Goal: Navigation & Orientation: Understand site structure

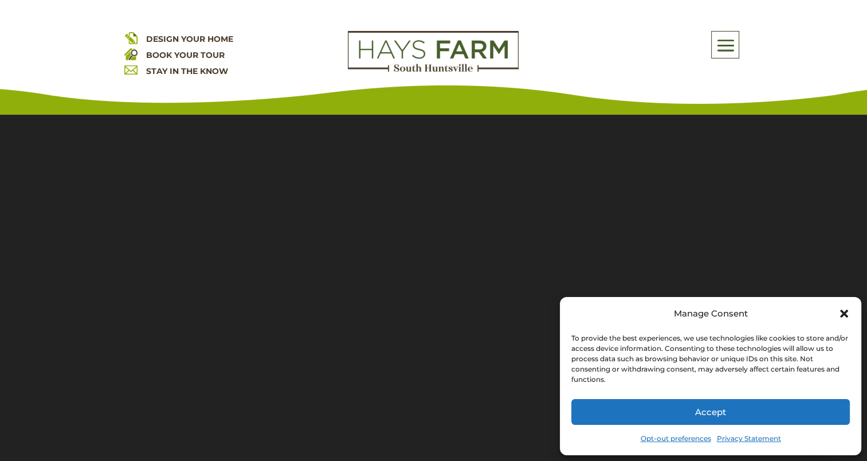
click at [729, 44] on span at bounding box center [725, 45] width 27 height 26
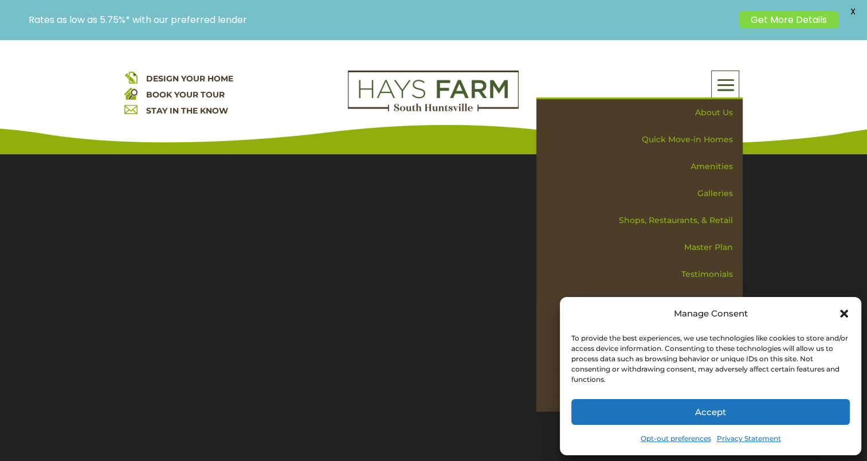
click at [844, 311] on icon "Close dialog" at bounding box center [843, 313] width 11 height 11
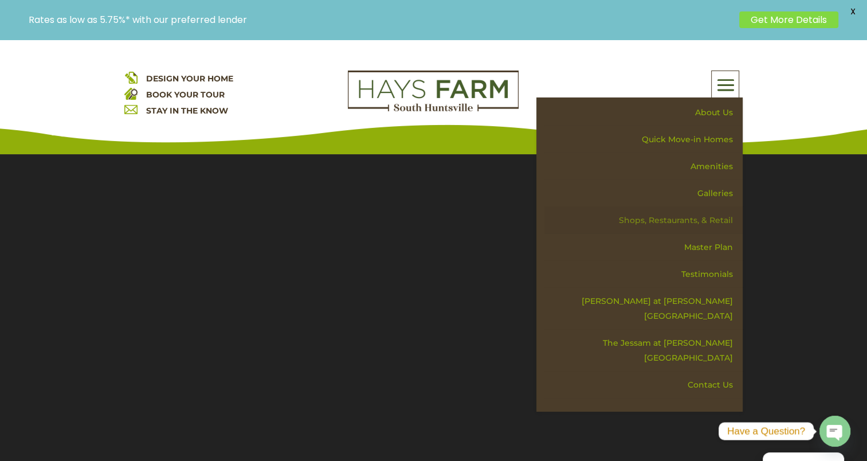
click at [691, 213] on link "Shops, Restaurants, & Retail" at bounding box center [643, 220] width 198 height 27
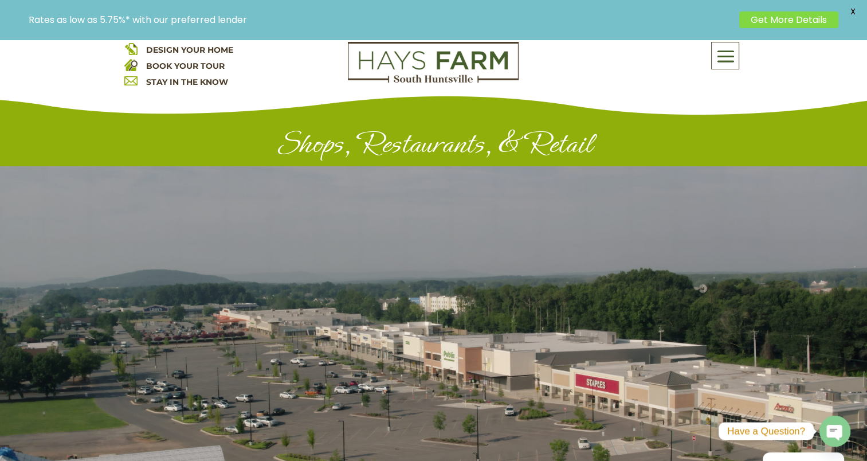
click at [735, 44] on span at bounding box center [725, 56] width 27 height 26
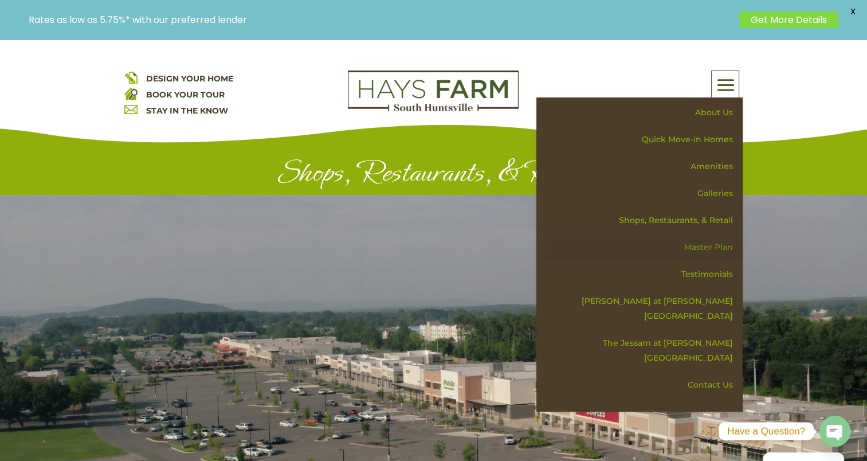
click at [709, 237] on link "Master Plan" at bounding box center [643, 247] width 198 height 27
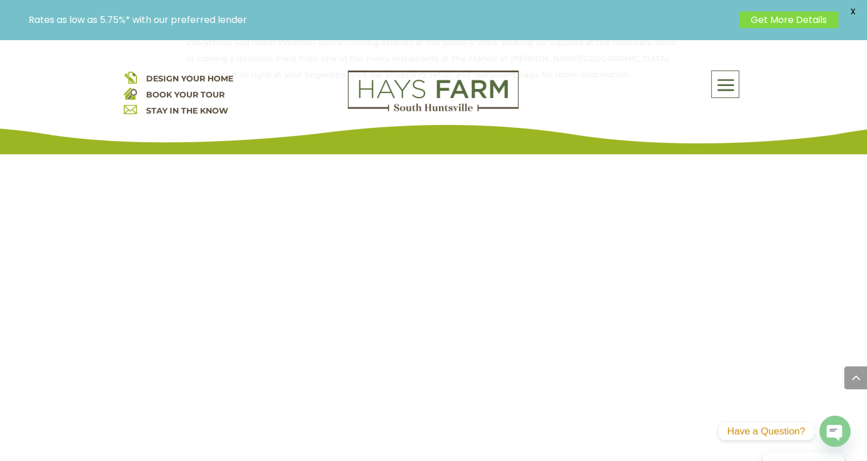
scroll to position [974, 0]
